Goal: Task Accomplishment & Management: Use online tool/utility

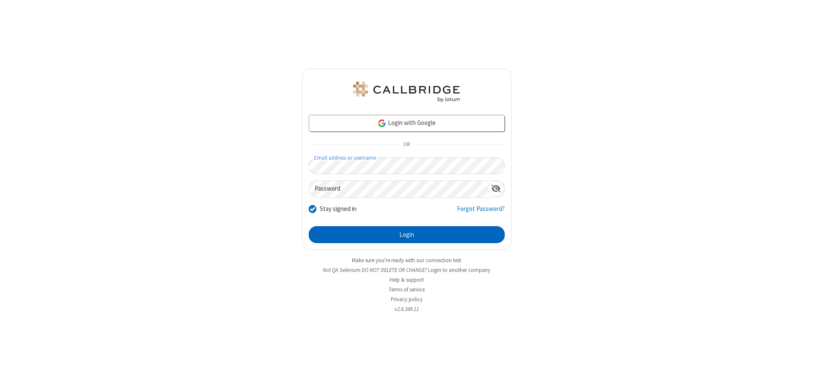
click at [407, 235] on button "Login" at bounding box center [407, 234] width 196 height 17
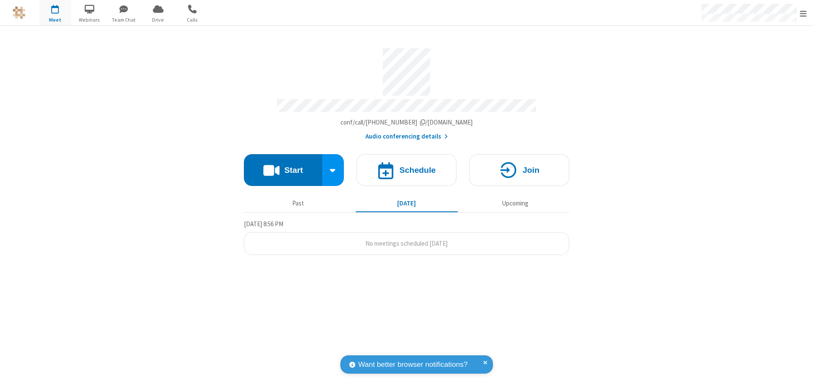
click at [283, 166] on button "Start" at bounding box center [283, 170] width 78 height 32
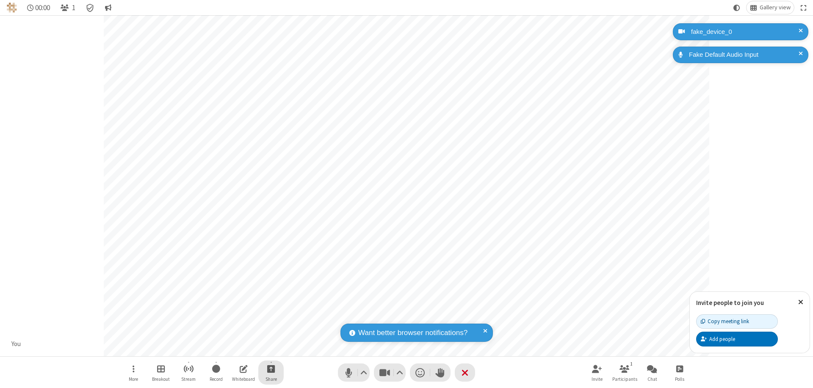
click at [271, 369] on span "Start sharing" at bounding box center [271, 369] width 8 height 11
click at [271, 317] on span "Share additional camera" at bounding box center [276, 318] width 63 height 7
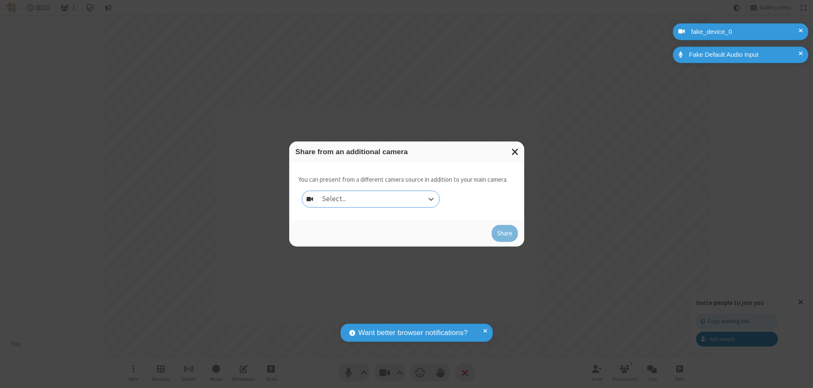
click at [378, 199] on div "Select..." at bounding box center [379, 199] width 122 height 16
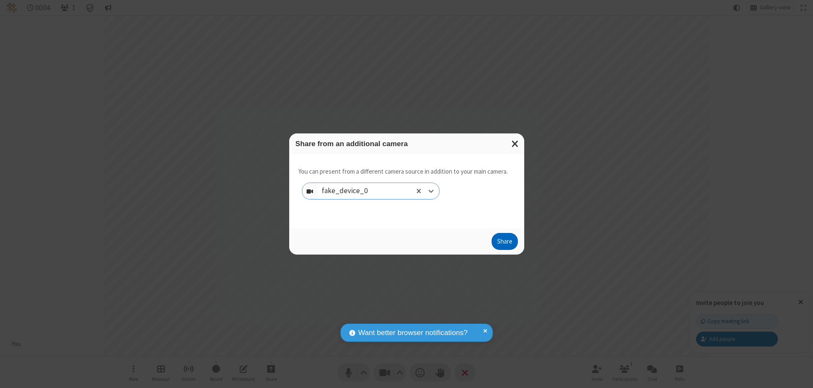
click at [505, 243] on button "Share" at bounding box center [505, 241] width 26 height 17
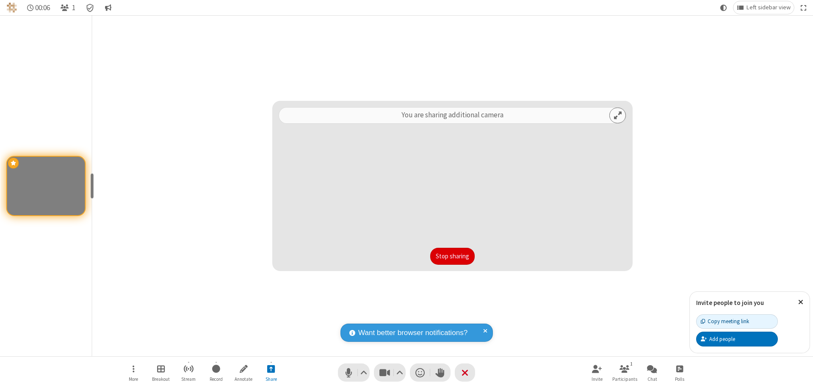
click at [452, 256] on button "Stop sharing" at bounding box center [452, 256] width 44 height 17
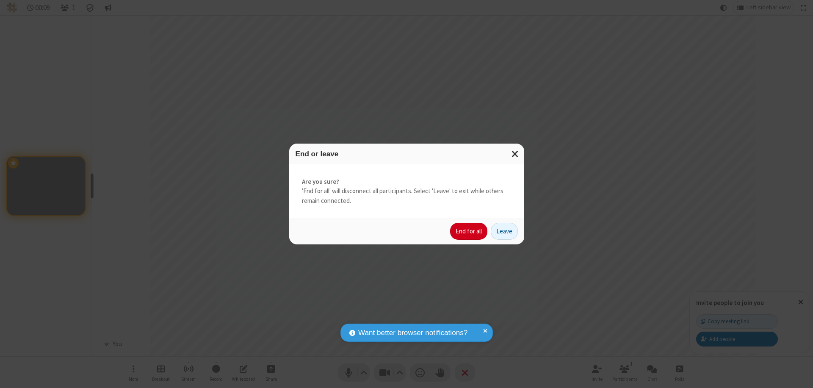
click at [469, 231] on button "End for all" at bounding box center [468, 231] width 37 height 17
